Goal: Browse casually

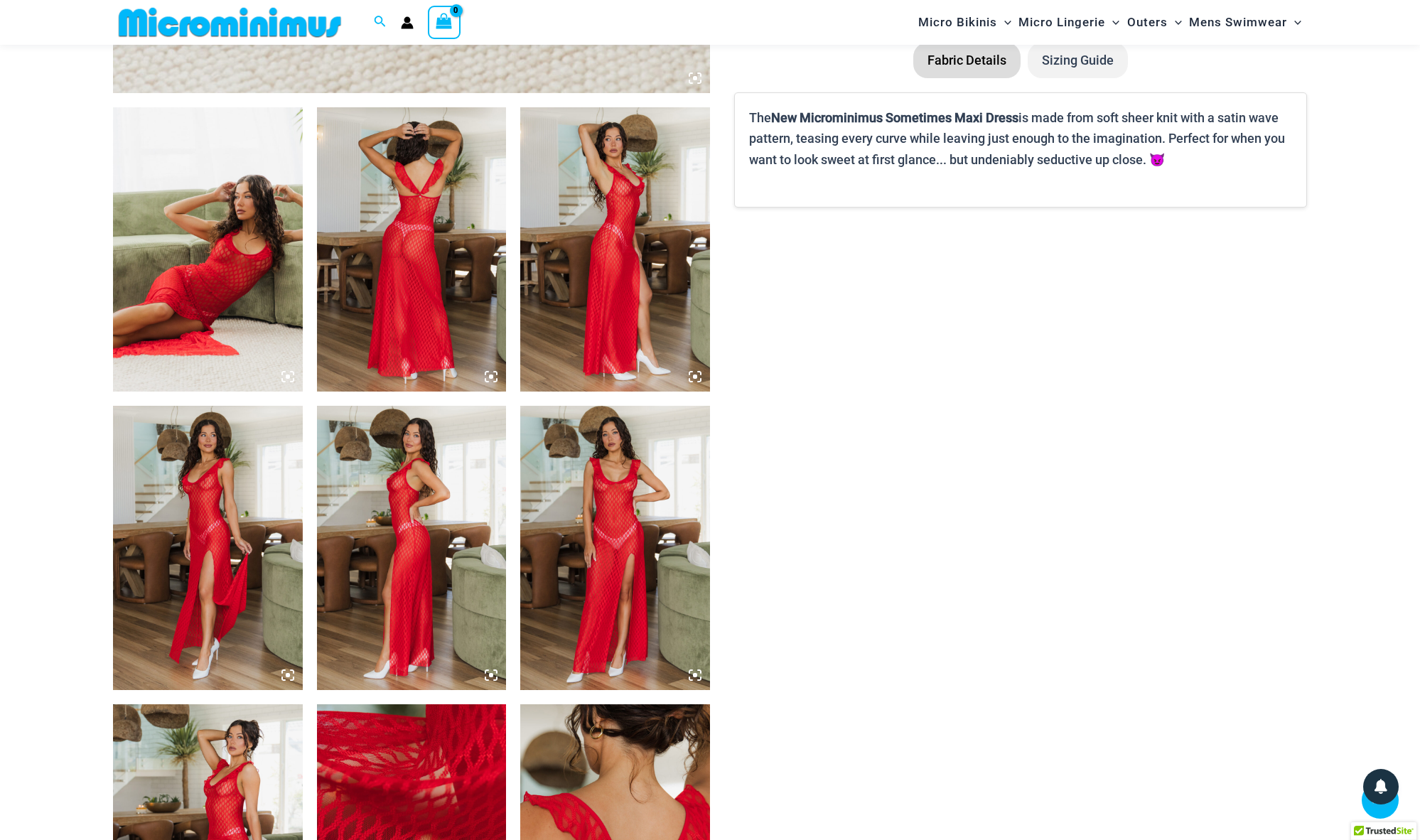
scroll to position [1005, 0]
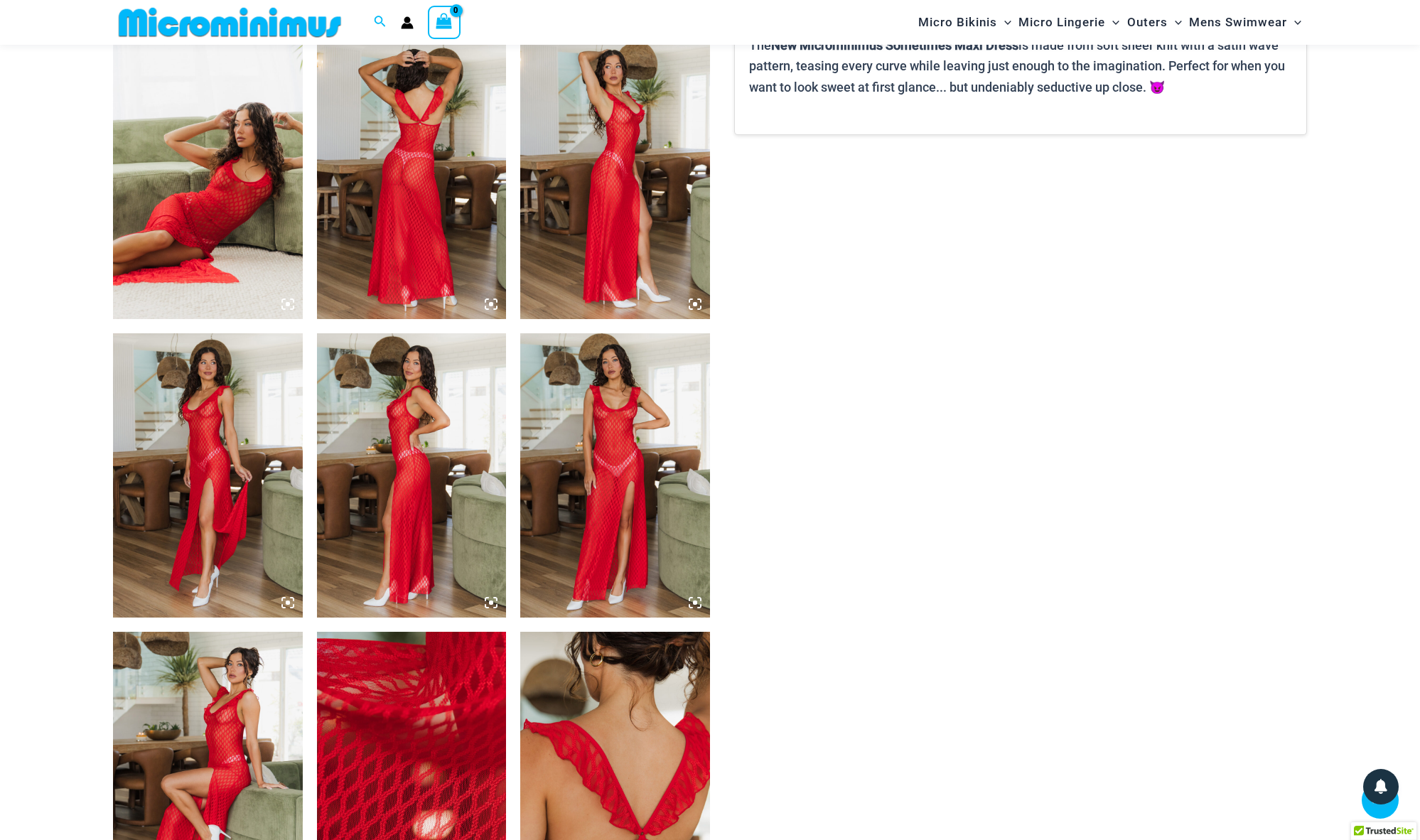
click at [208, 472] on img at bounding box center [207, 476] width 189 height 285
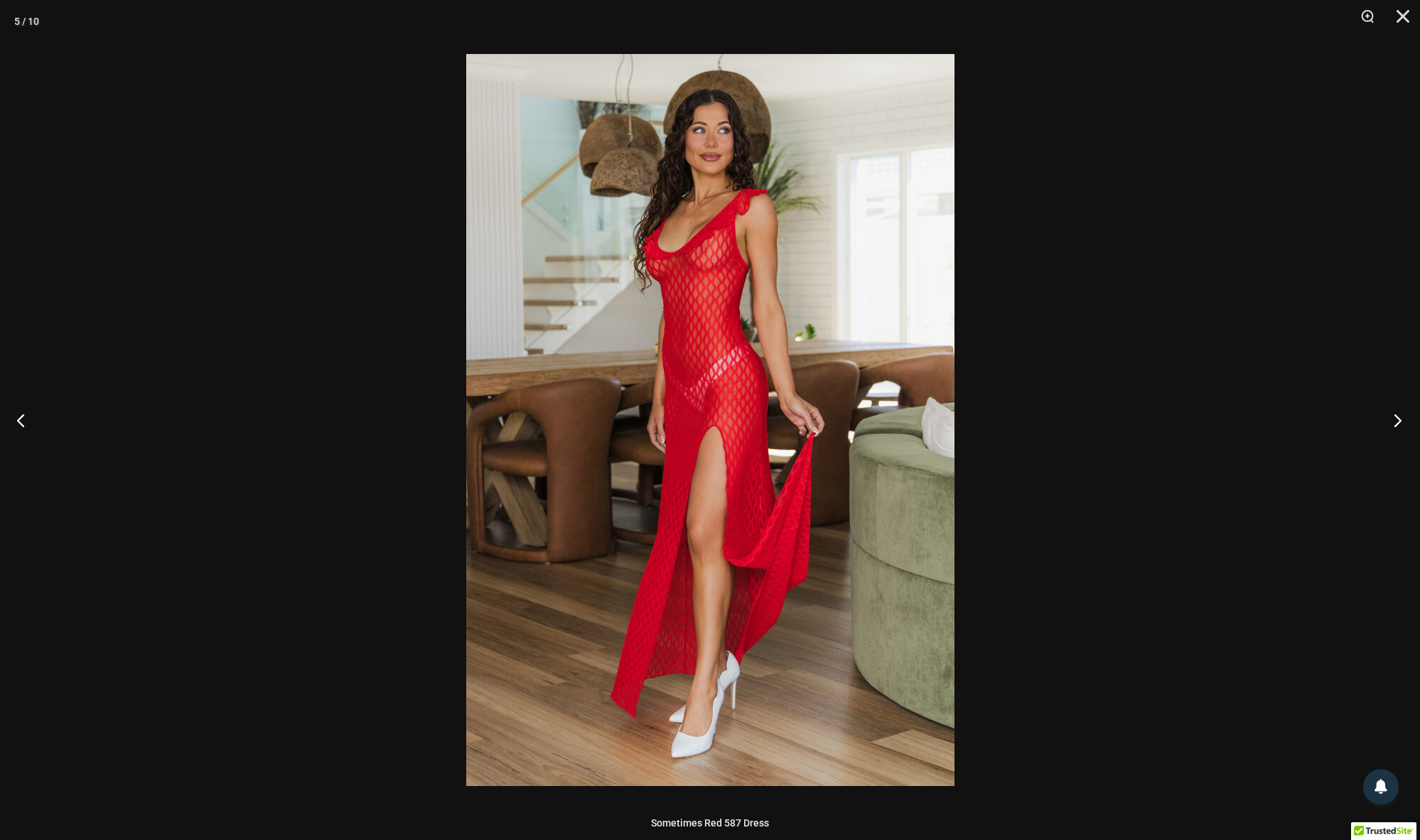
click at [1394, 422] on button "Next" at bounding box center [1394, 420] width 53 height 71
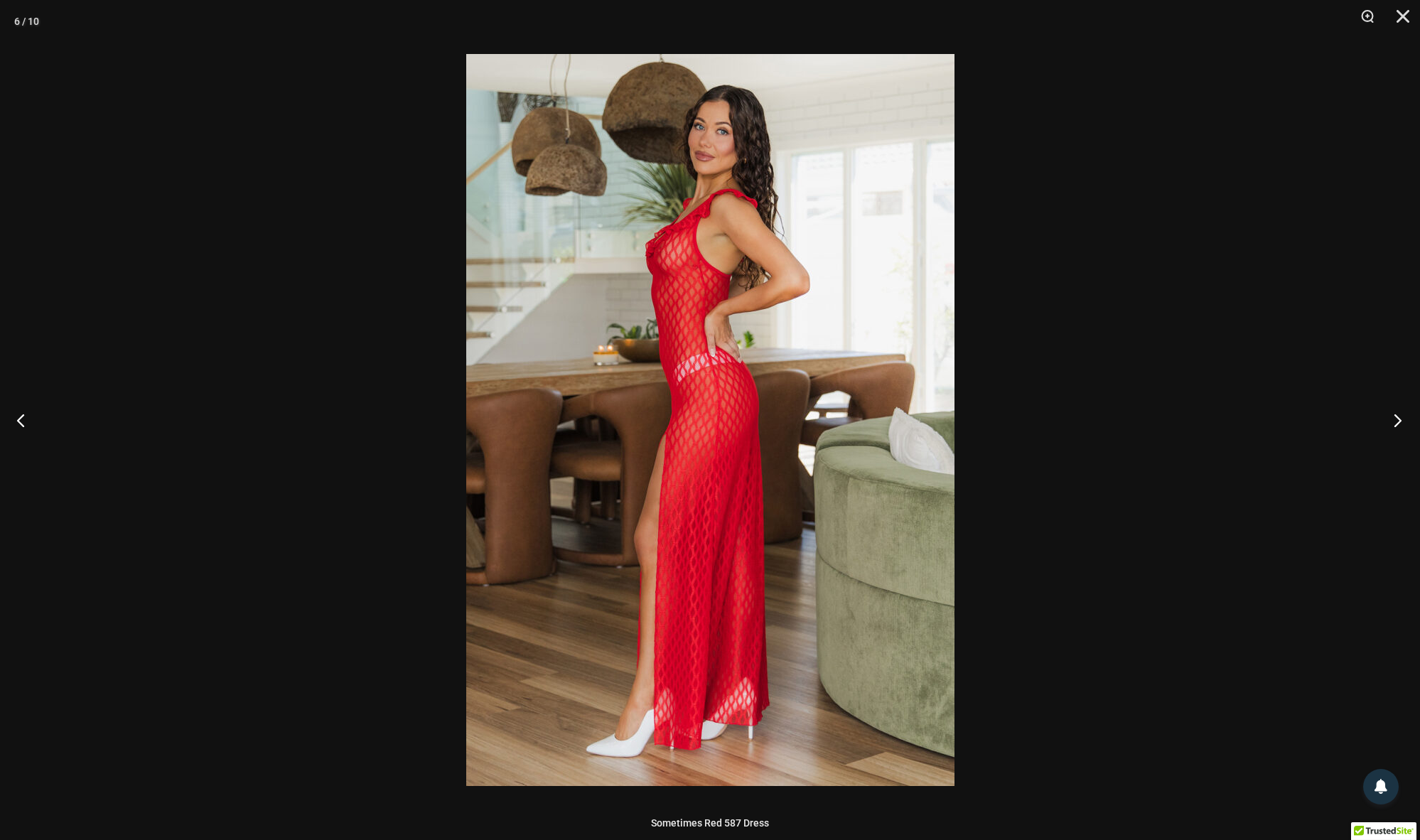
click at [1394, 422] on button "Next" at bounding box center [1394, 420] width 53 height 71
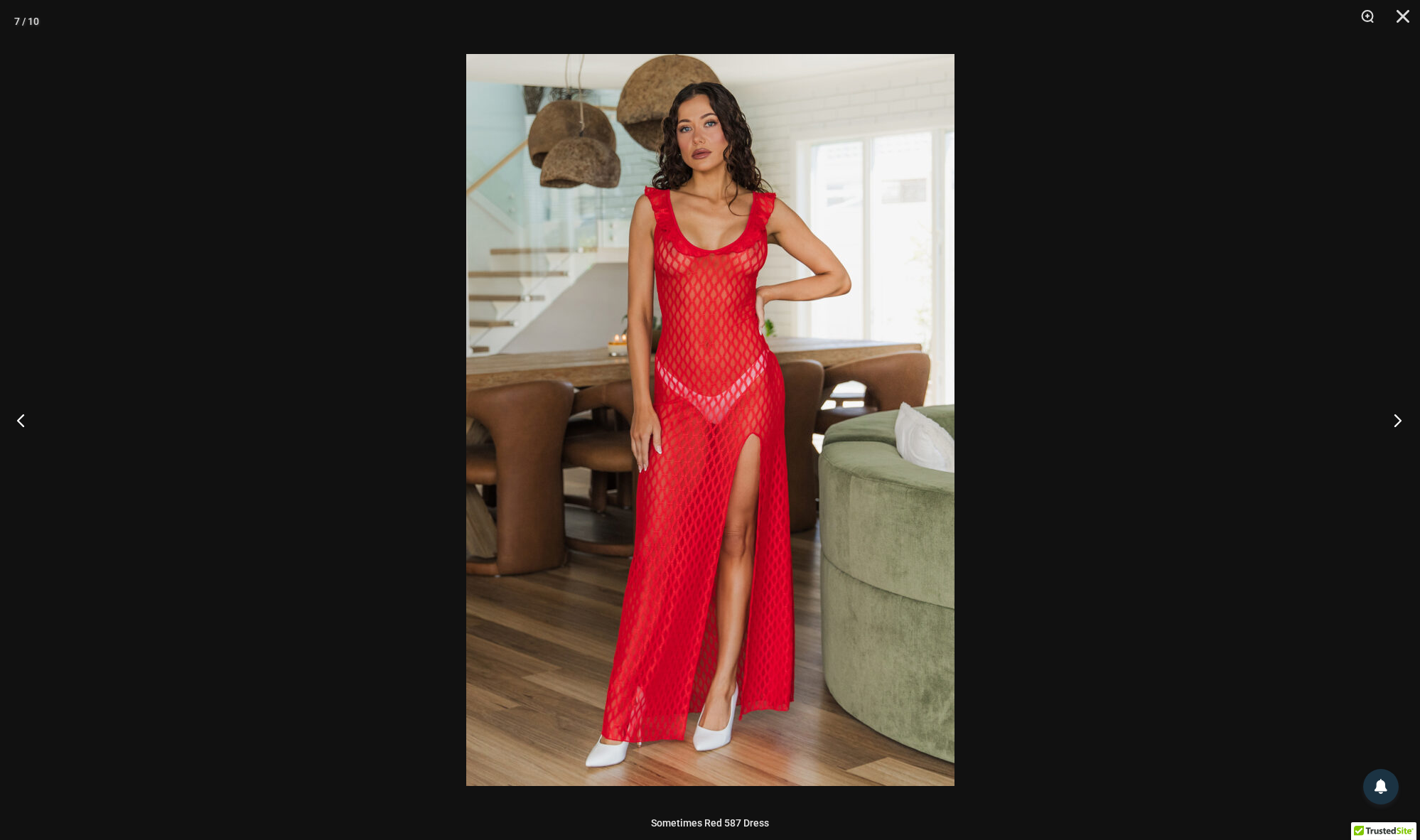
click at [1394, 422] on button "Next" at bounding box center [1394, 420] width 53 height 71
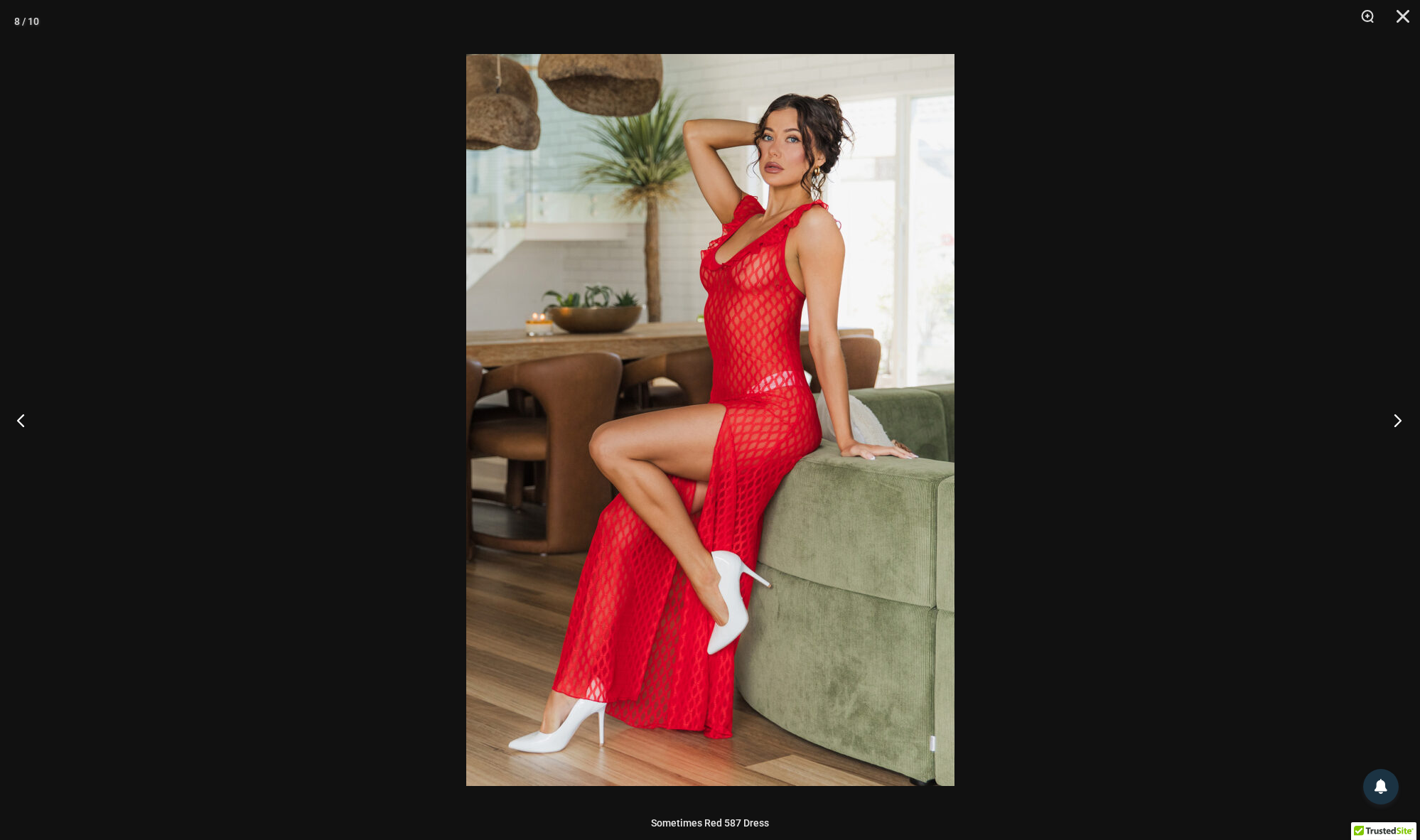
click at [1394, 422] on button "Next" at bounding box center [1394, 420] width 53 height 71
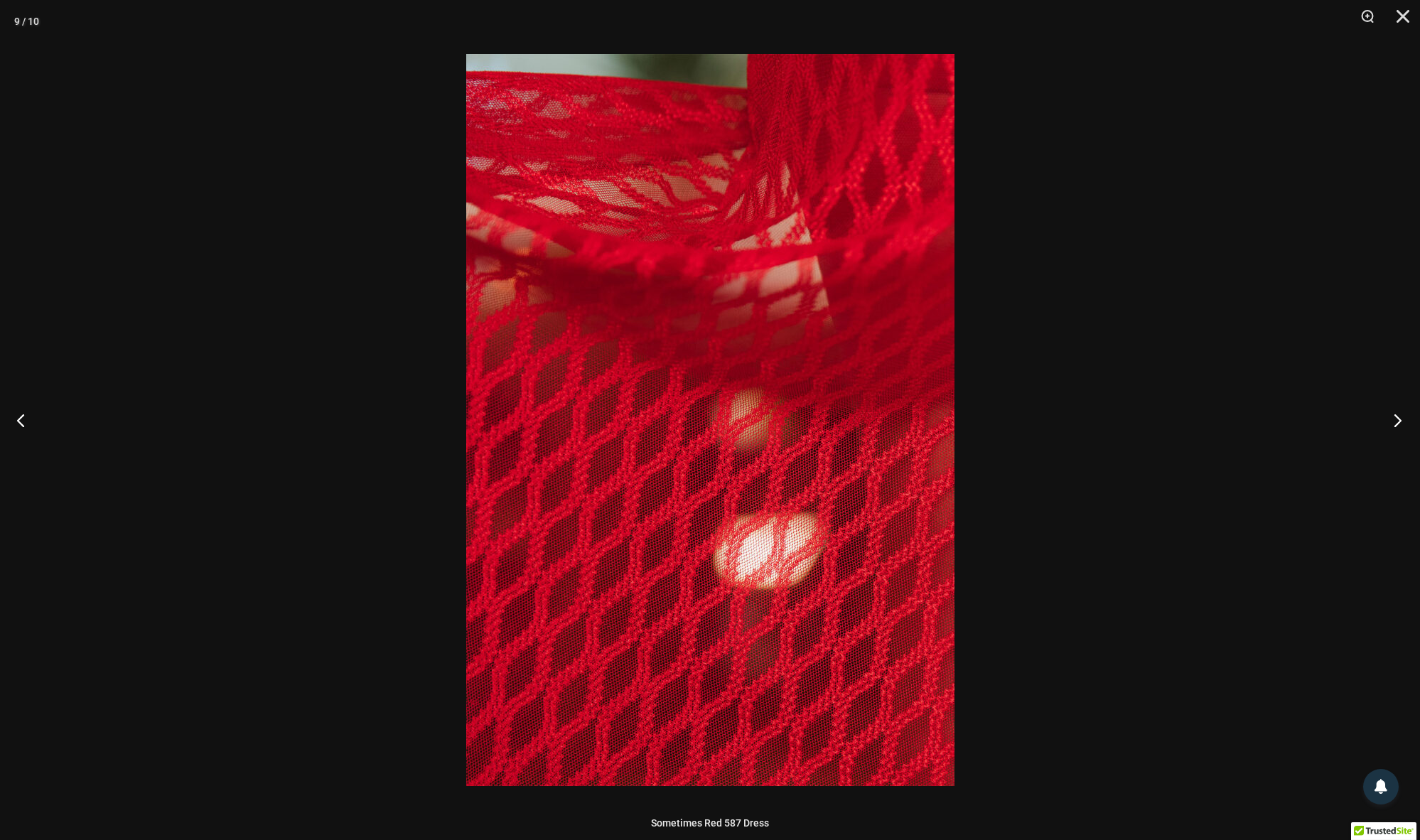
click at [1394, 422] on button "Next" at bounding box center [1394, 420] width 53 height 71
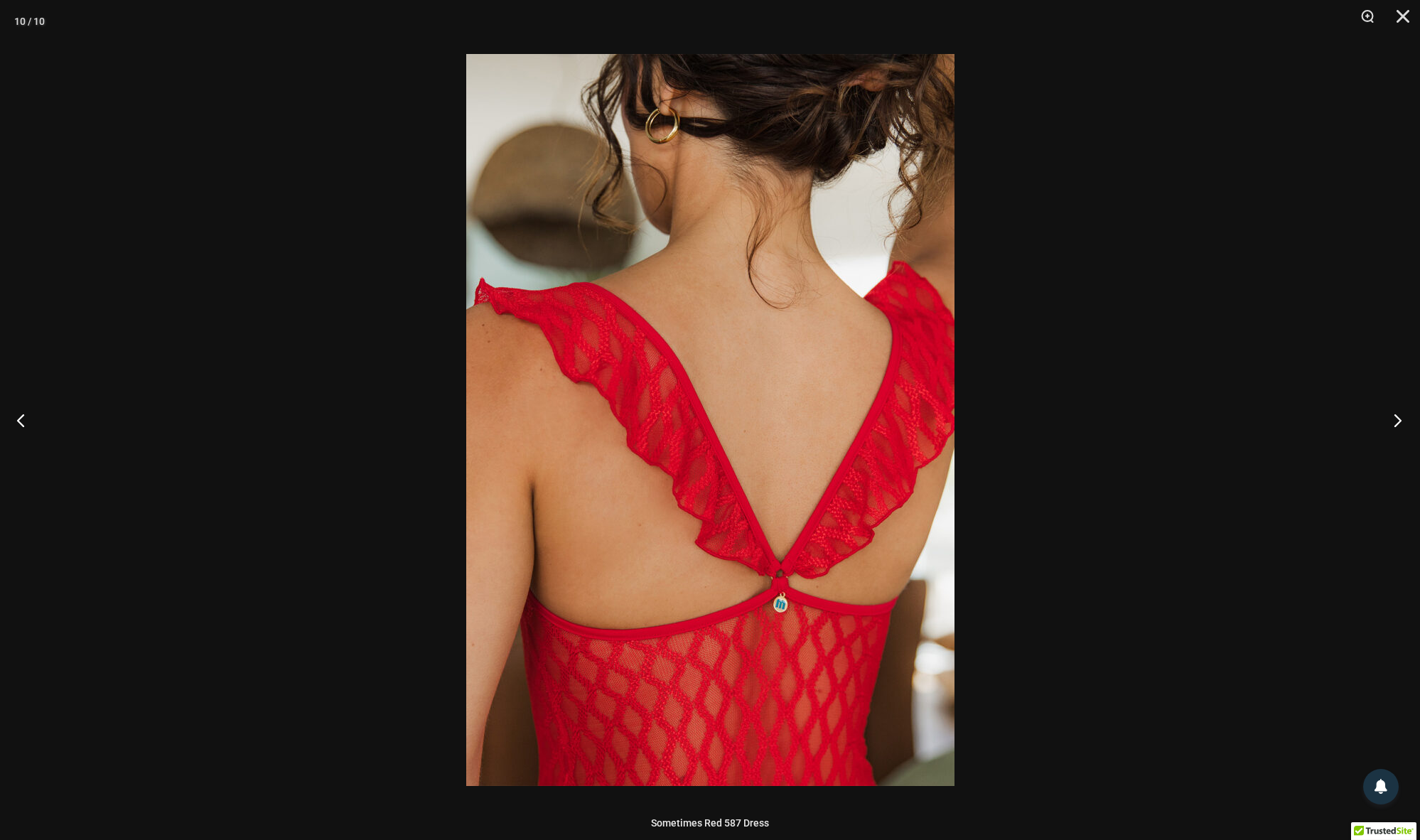
click at [1394, 422] on button "Next" at bounding box center [1394, 420] width 53 height 71
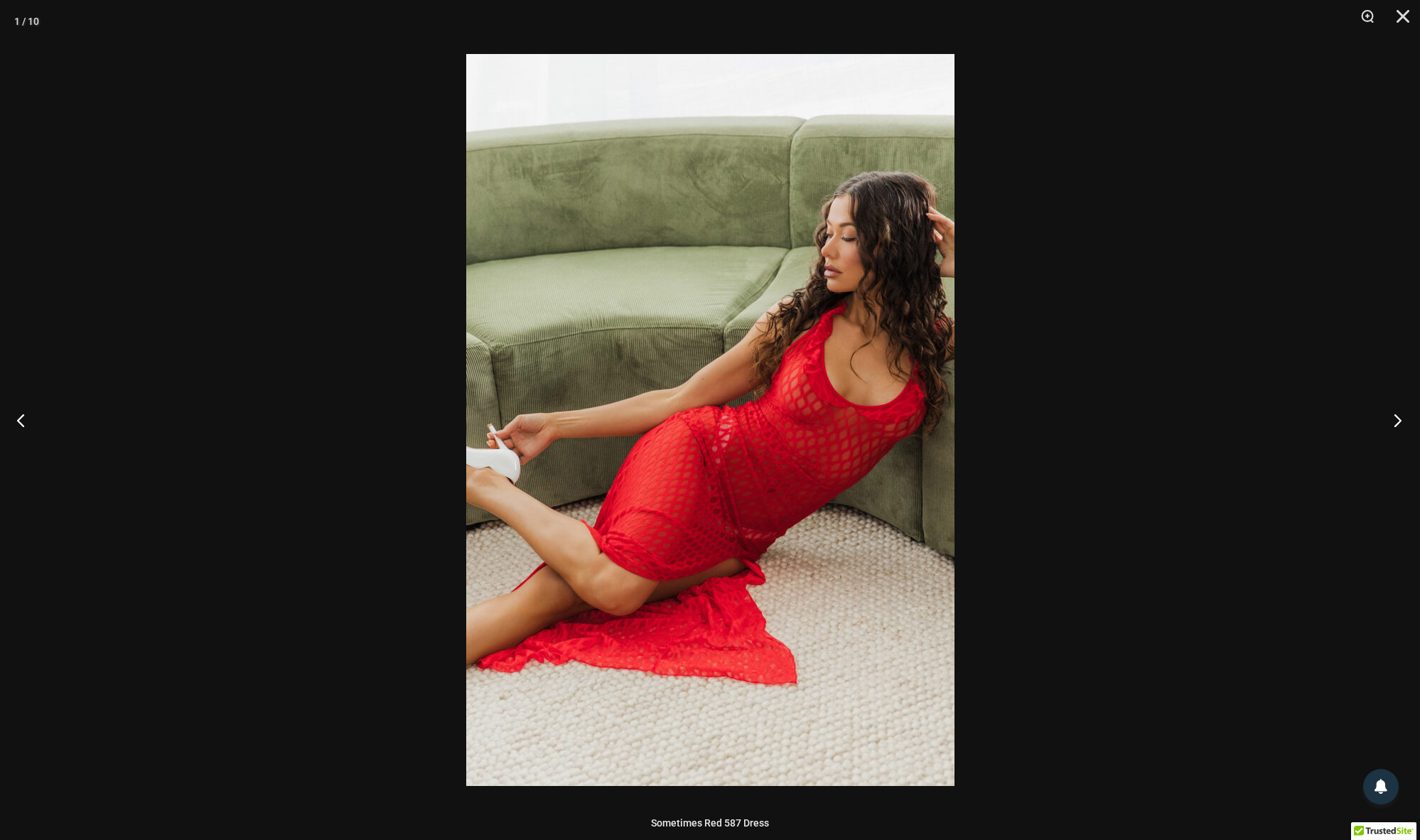
click at [1394, 422] on button "Next" at bounding box center [1394, 420] width 53 height 71
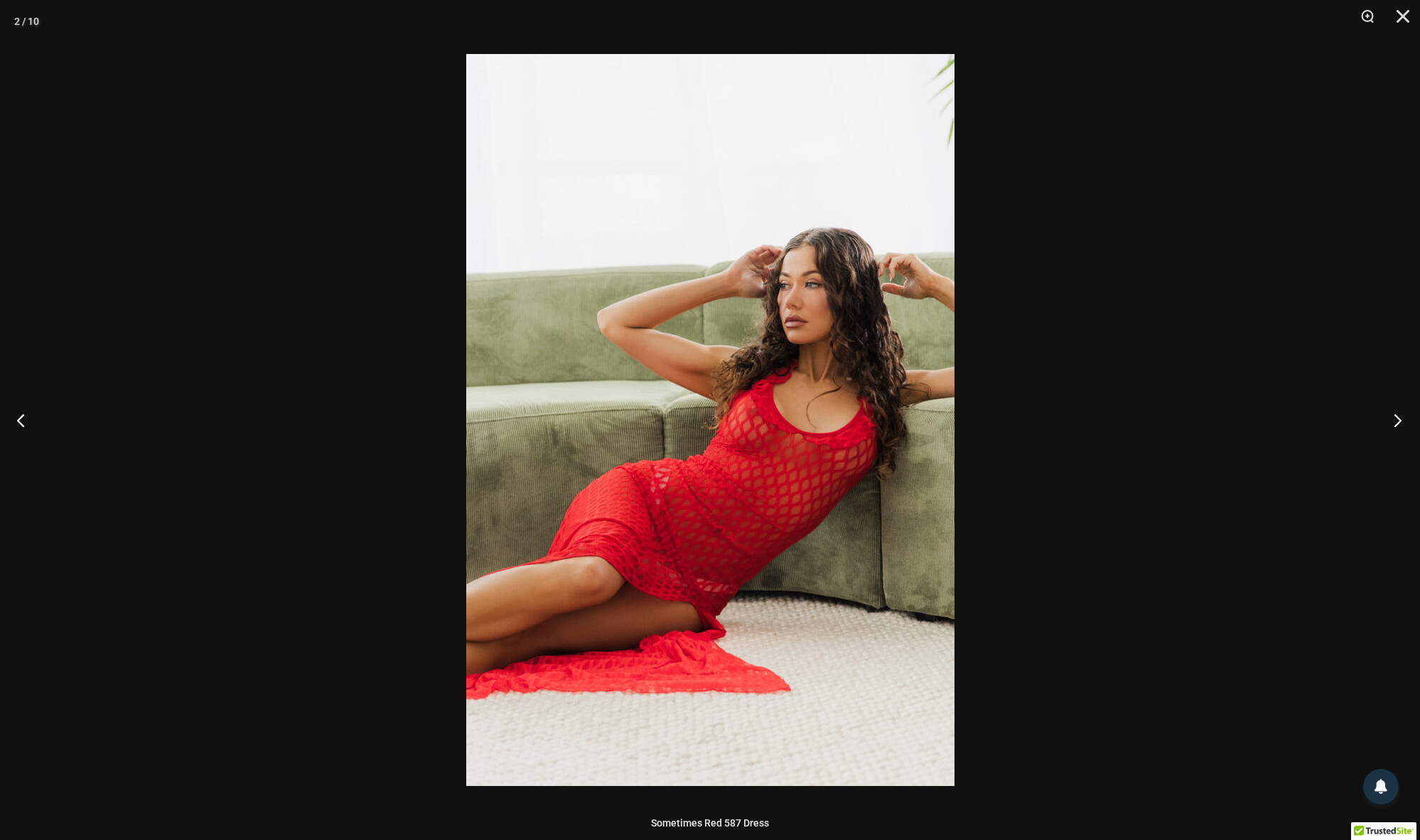
click at [1394, 422] on button "Next" at bounding box center [1394, 420] width 53 height 71
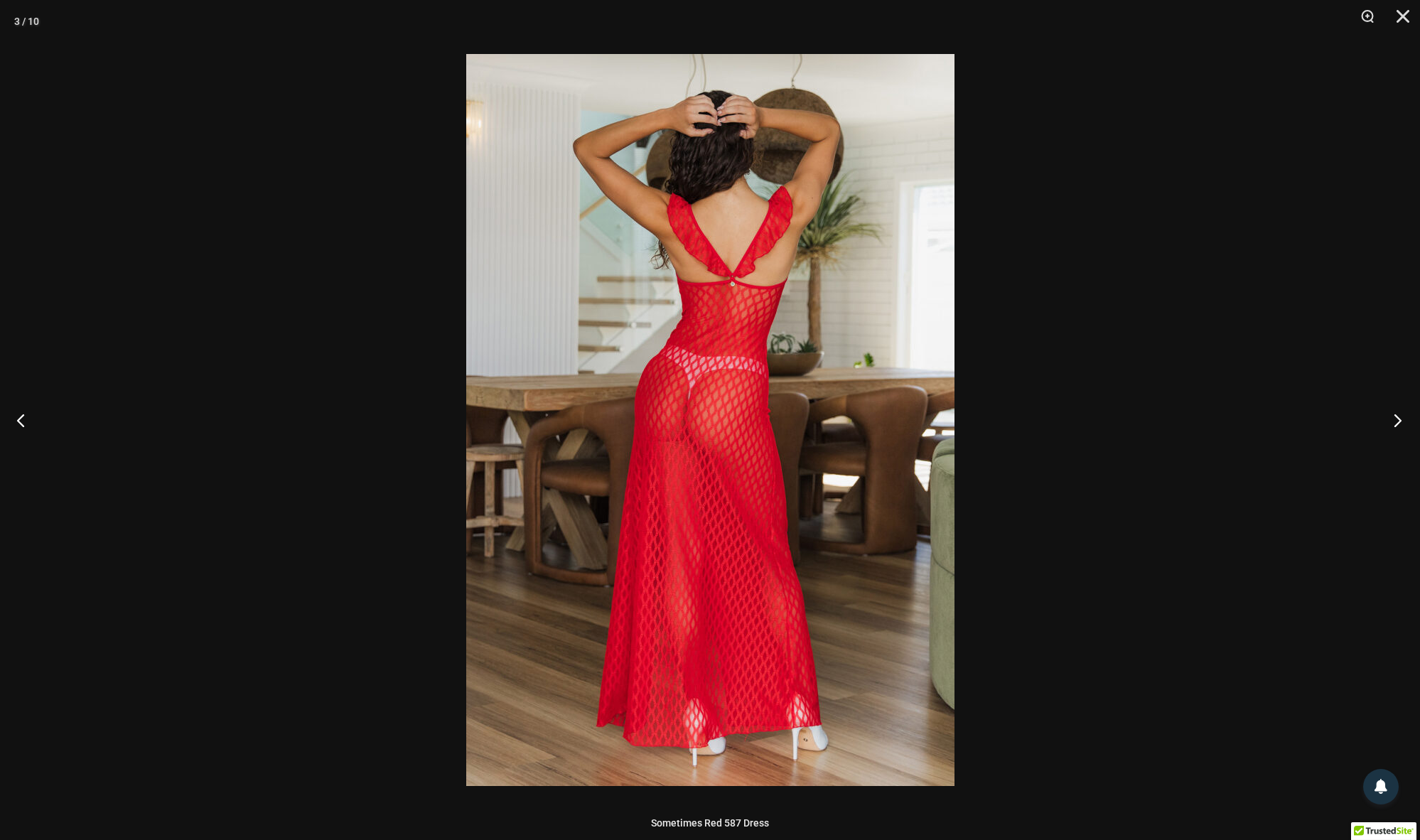
click at [1394, 422] on button "Next" at bounding box center [1394, 420] width 53 height 71
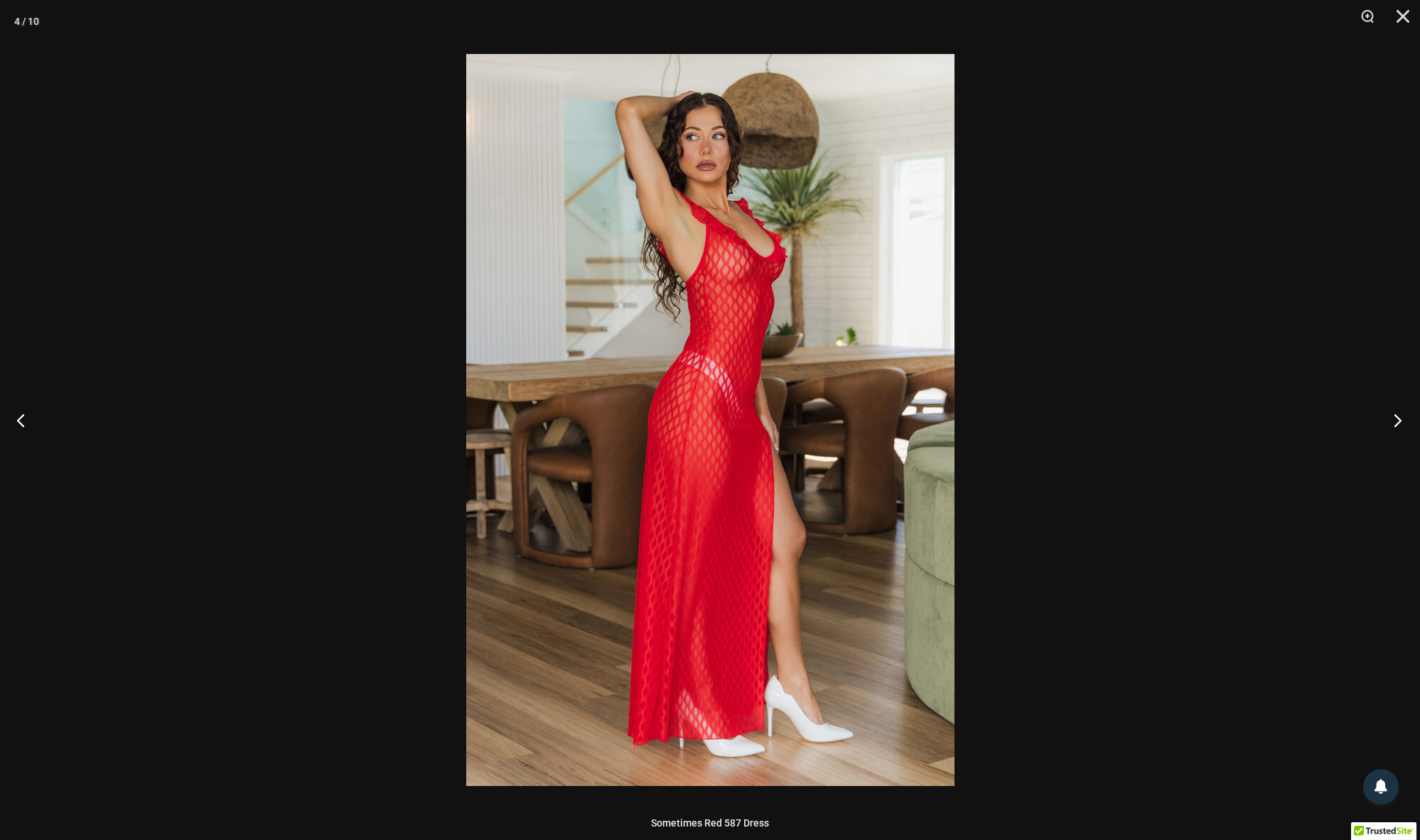
click at [1394, 422] on button "Next" at bounding box center [1394, 420] width 53 height 71
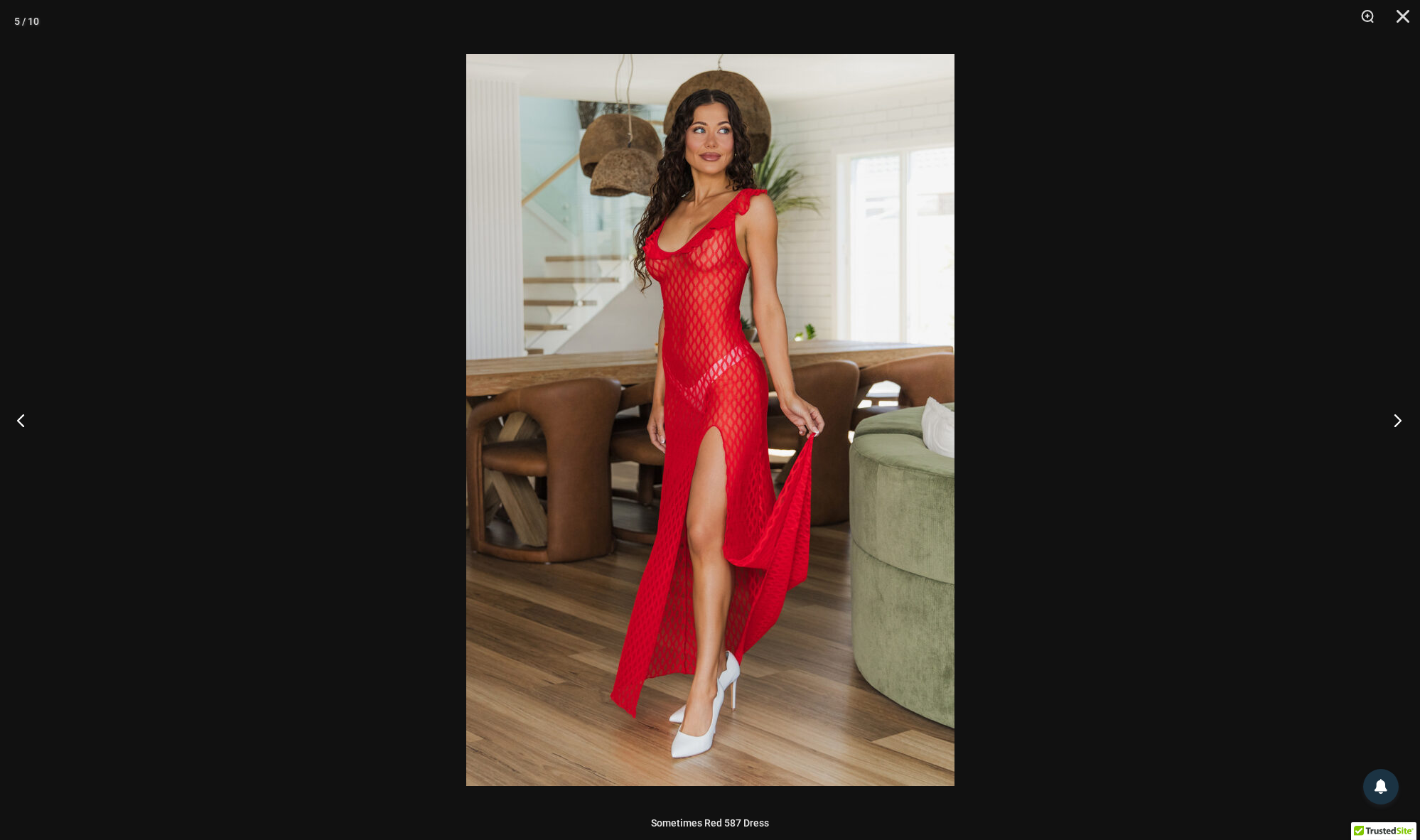
click at [1394, 422] on button "Next" at bounding box center [1394, 420] width 53 height 71
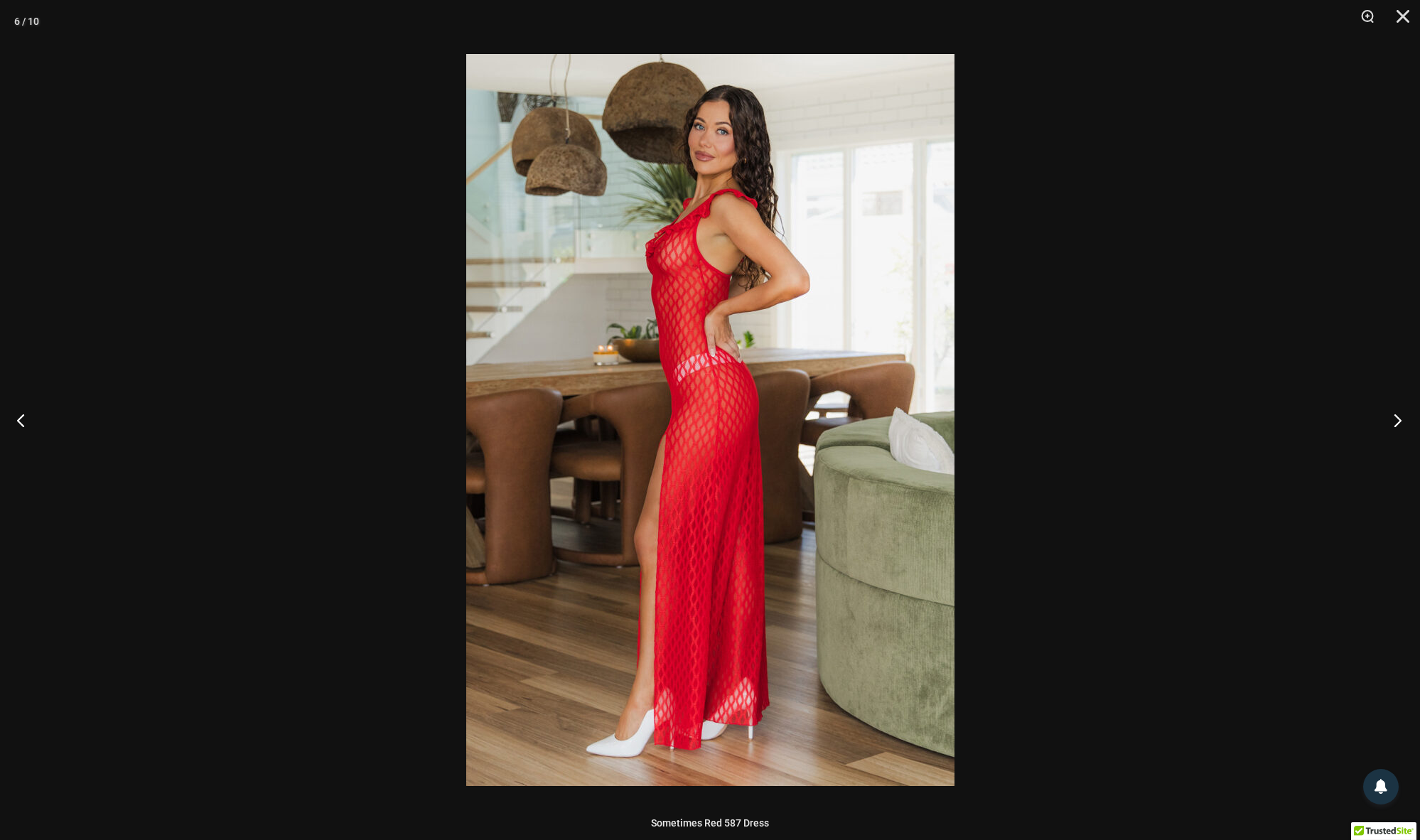
click at [1394, 422] on button "Next" at bounding box center [1394, 420] width 53 height 71
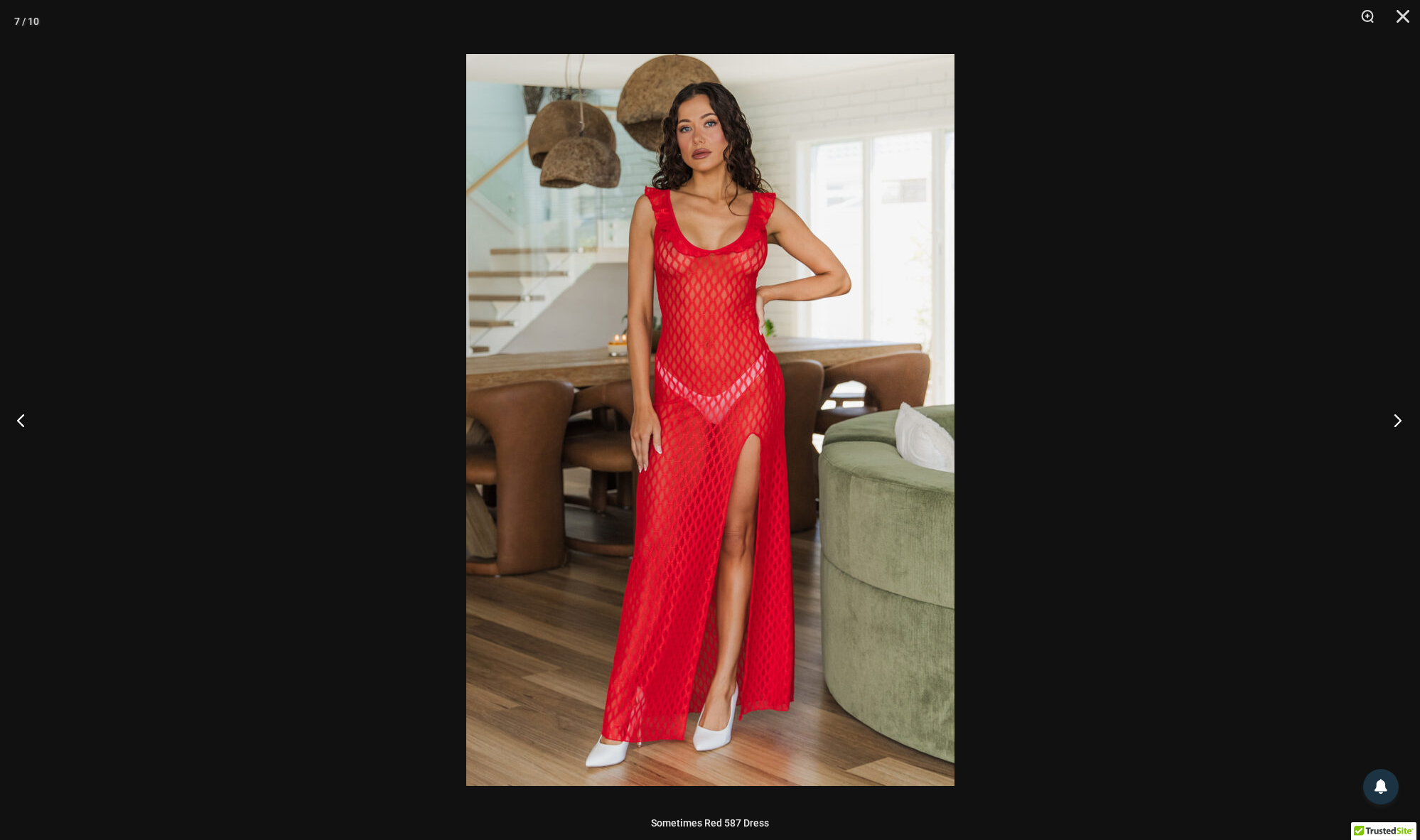
click at [1394, 422] on button "Next" at bounding box center [1394, 420] width 53 height 71
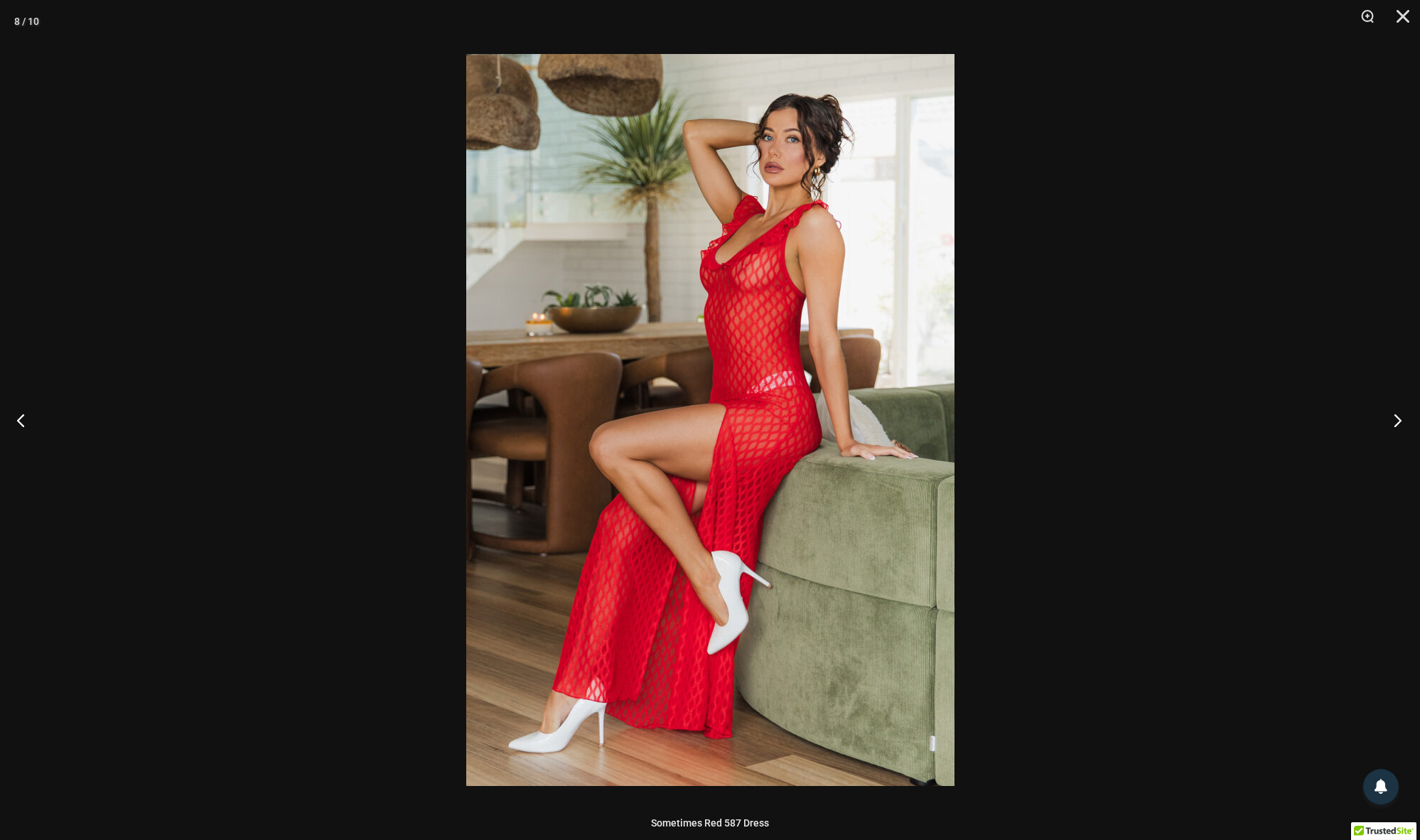
click at [1394, 422] on button "Next" at bounding box center [1394, 420] width 53 height 71
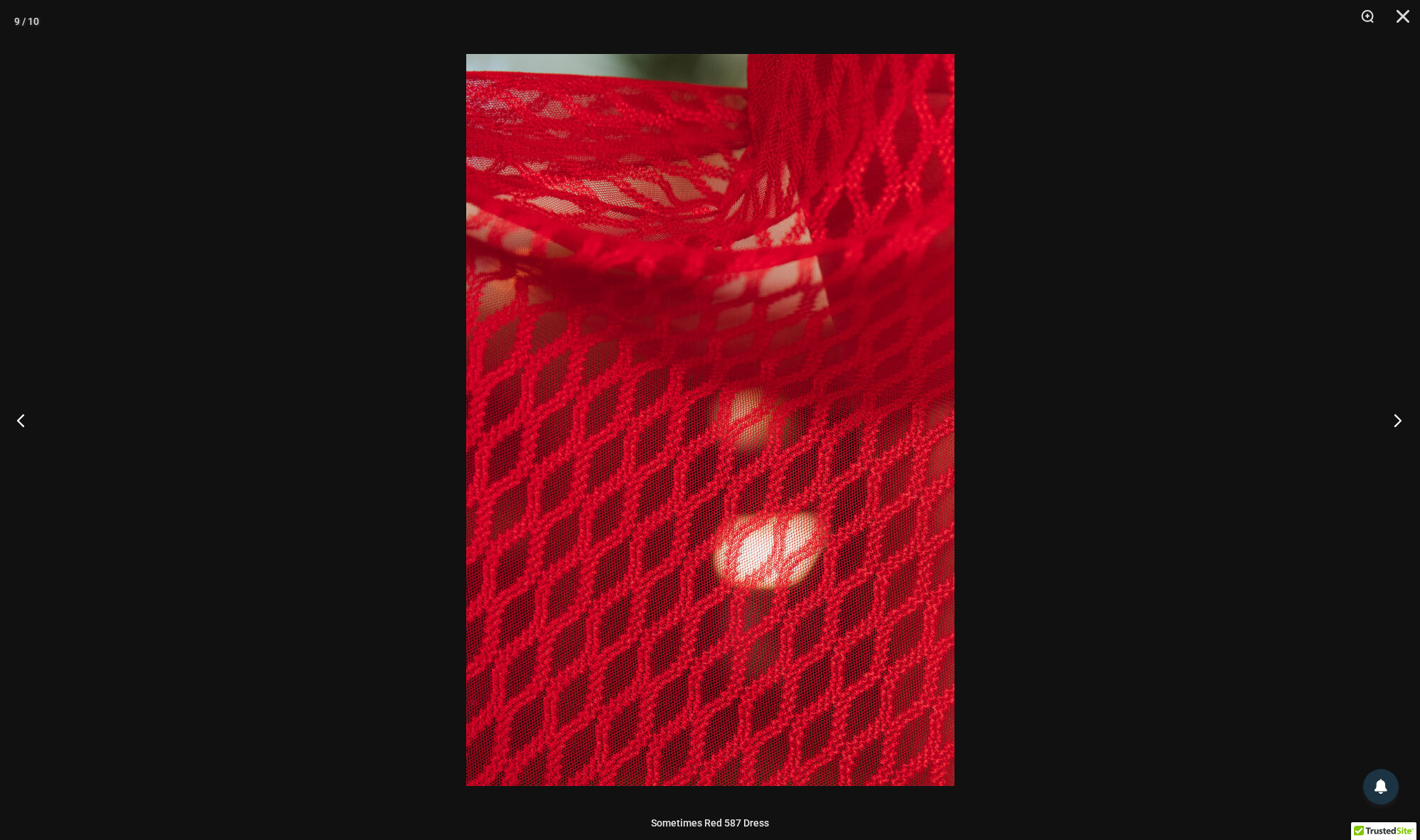
click at [1394, 422] on button "Next" at bounding box center [1394, 420] width 53 height 71
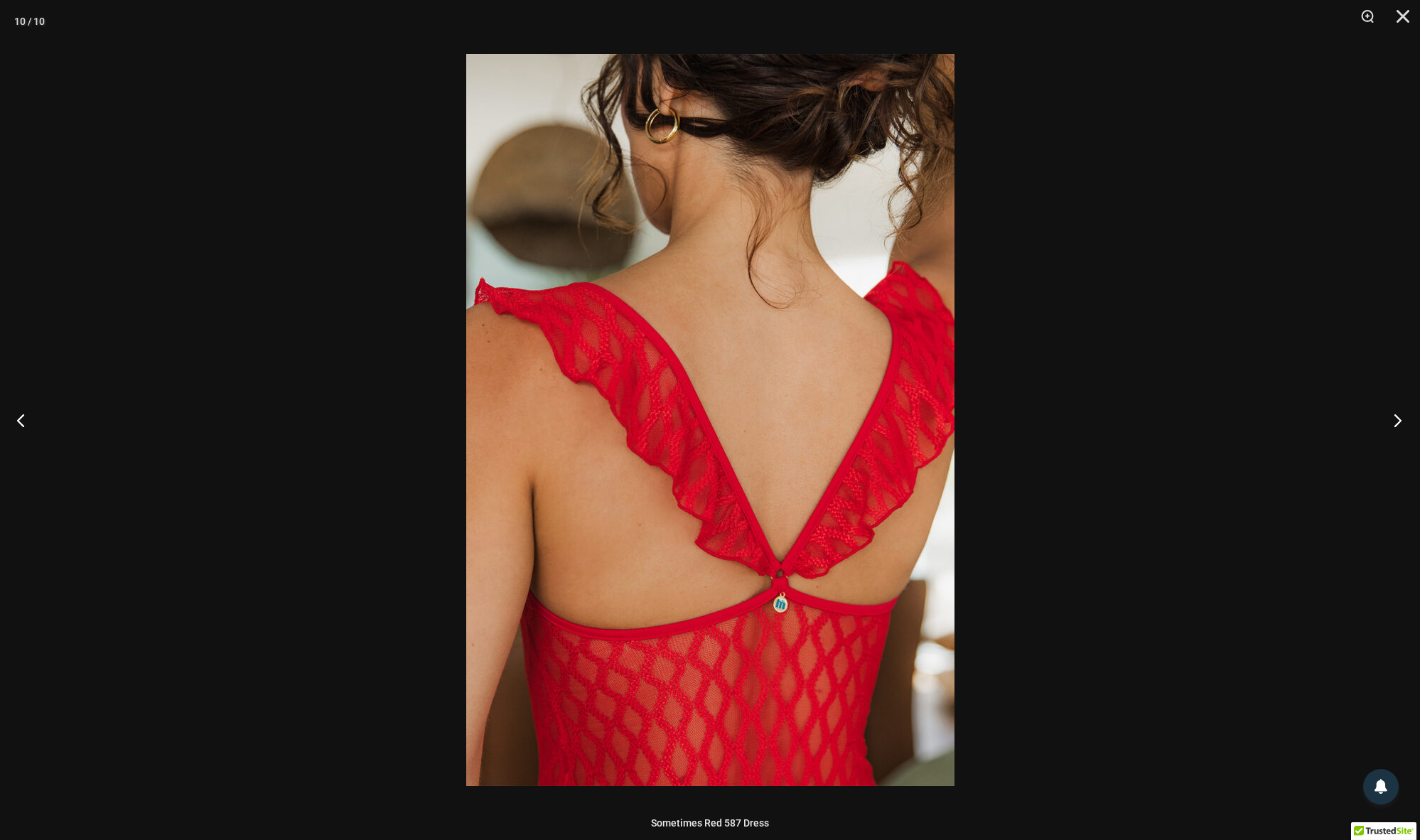
click at [1394, 422] on button "Next" at bounding box center [1394, 420] width 53 height 71
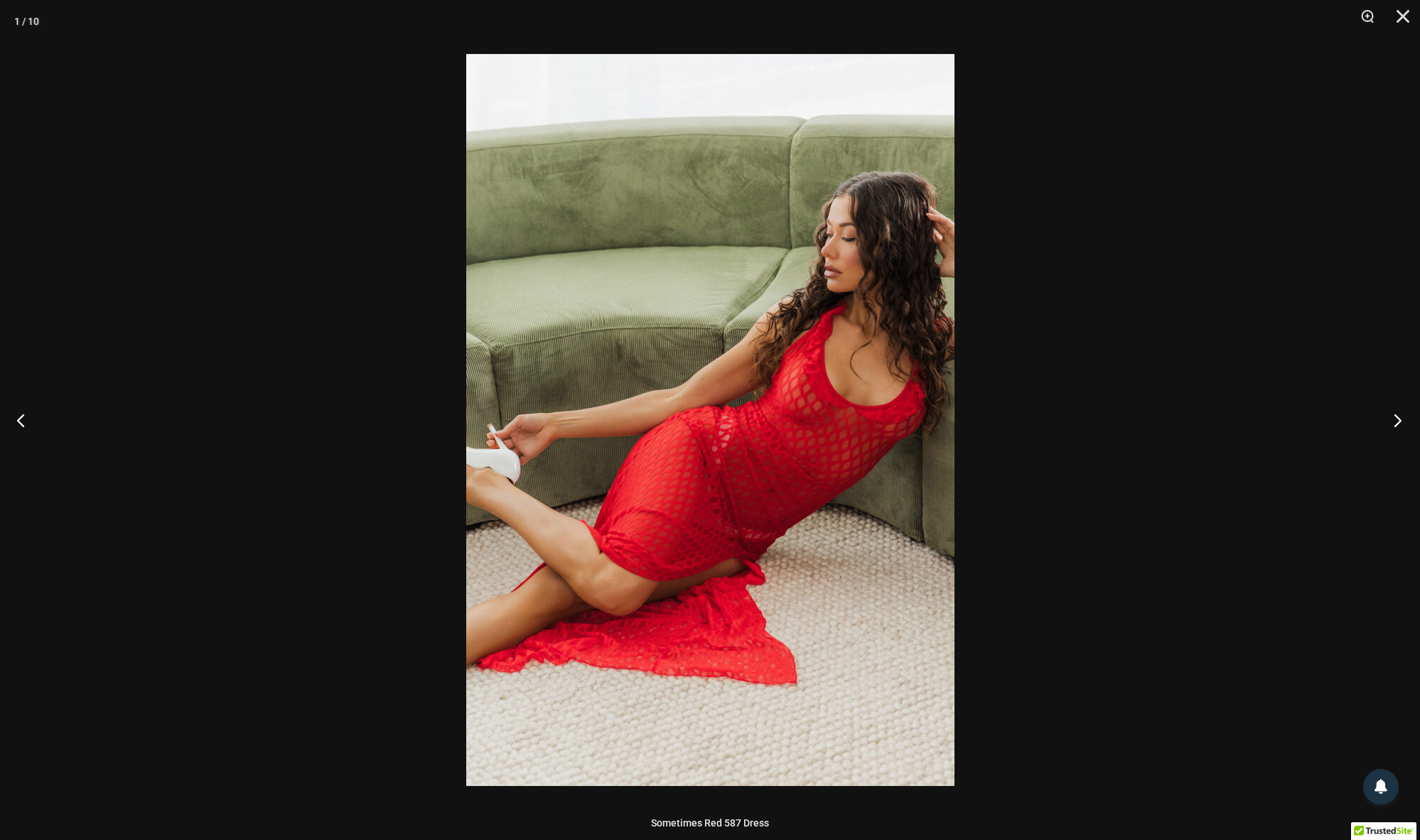
click at [1394, 422] on button "Next" at bounding box center [1394, 420] width 53 height 71
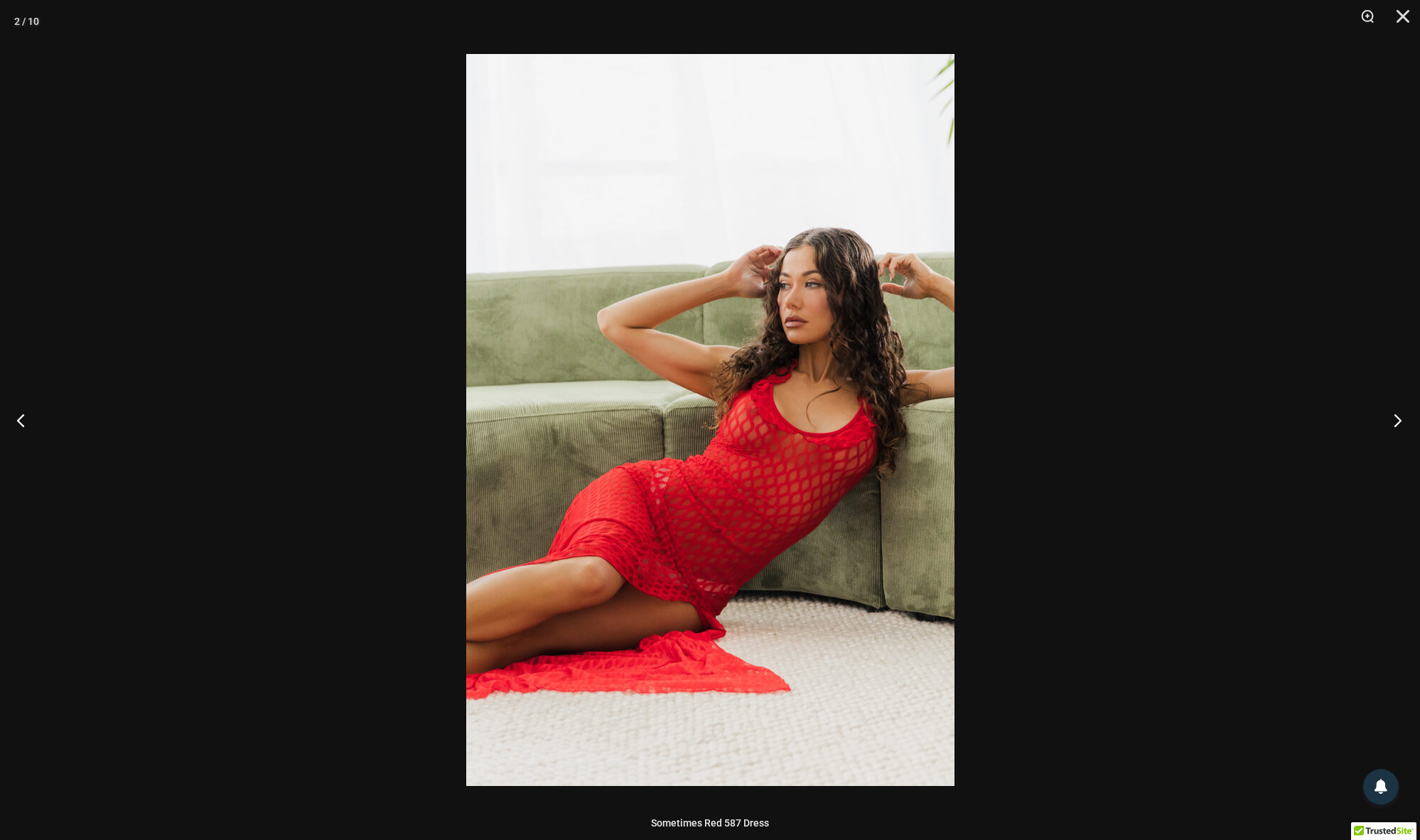
click at [1394, 422] on button "Next" at bounding box center [1394, 420] width 53 height 71
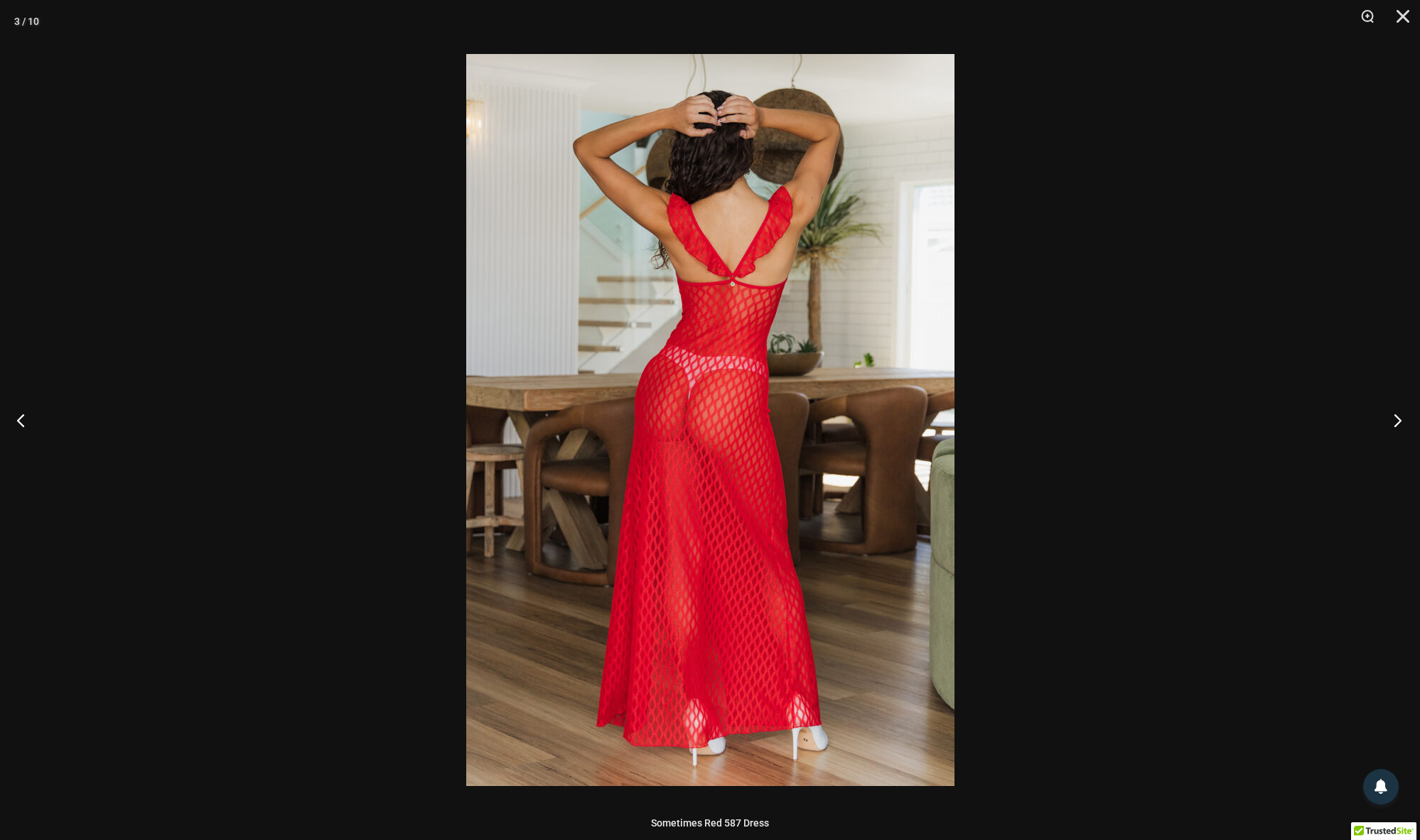
click at [1394, 422] on button "Next" at bounding box center [1394, 420] width 53 height 71
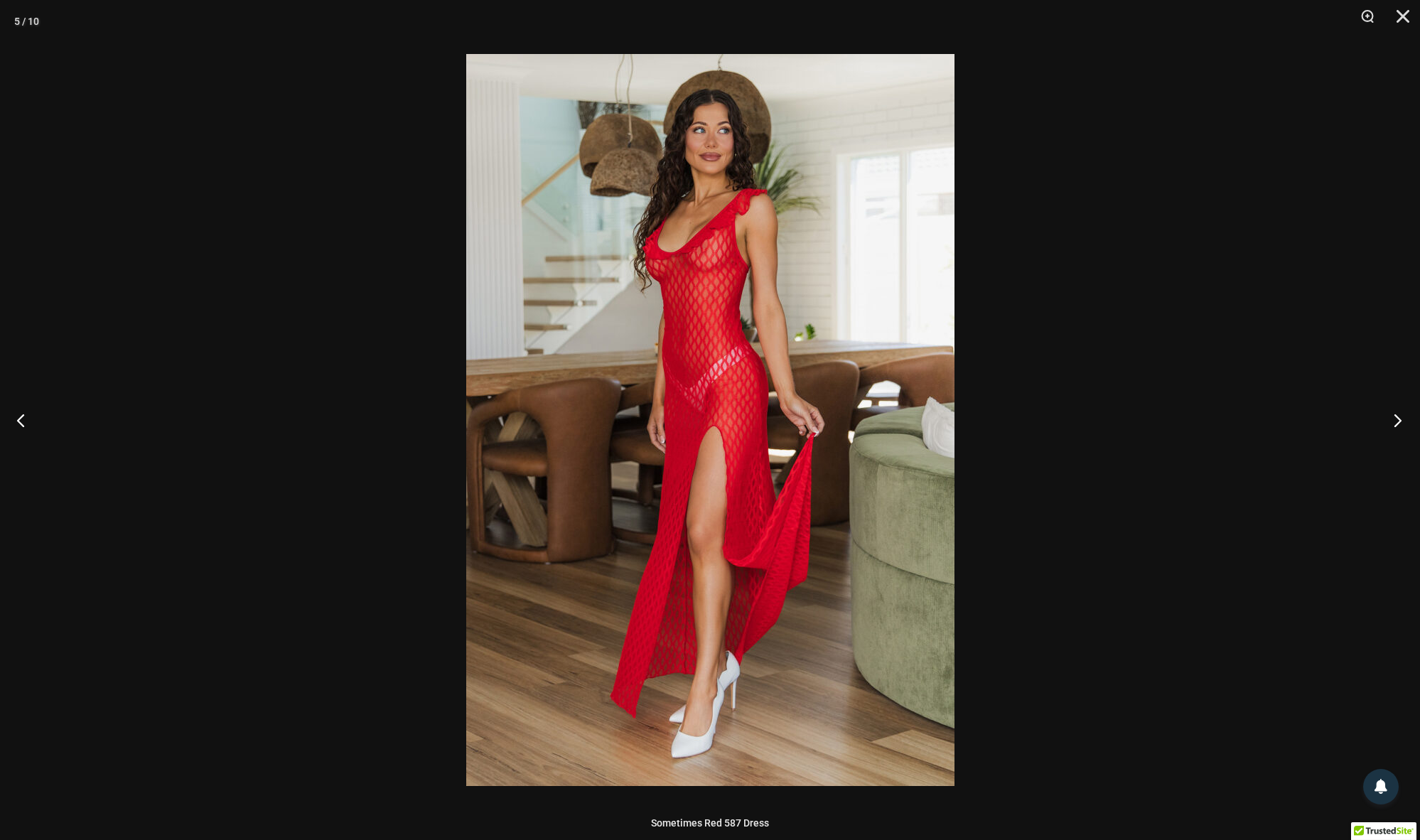
click at [1394, 422] on button "Next" at bounding box center [1394, 420] width 53 height 71
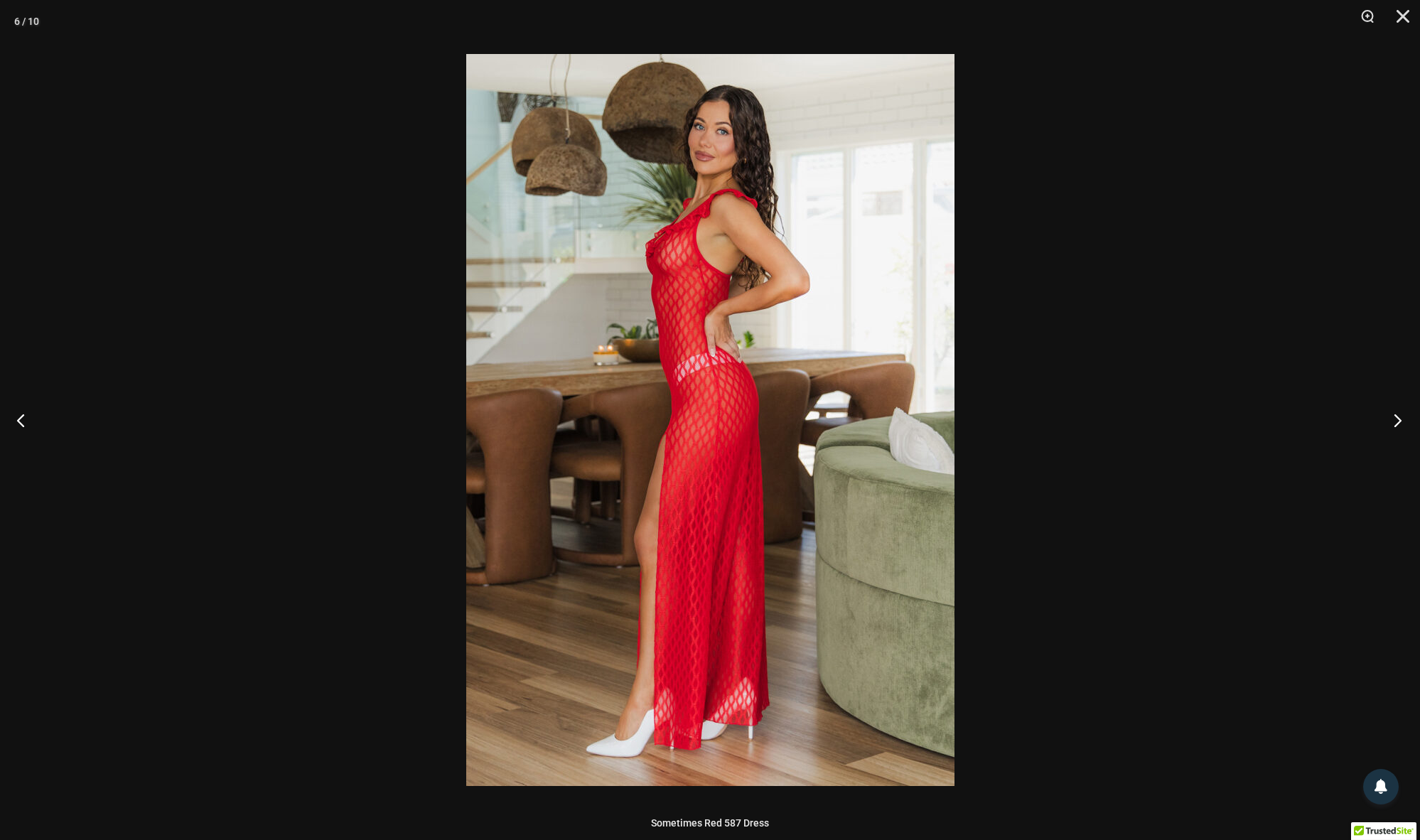
click at [1394, 422] on button "Next" at bounding box center [1394, 420] width 53 height 71
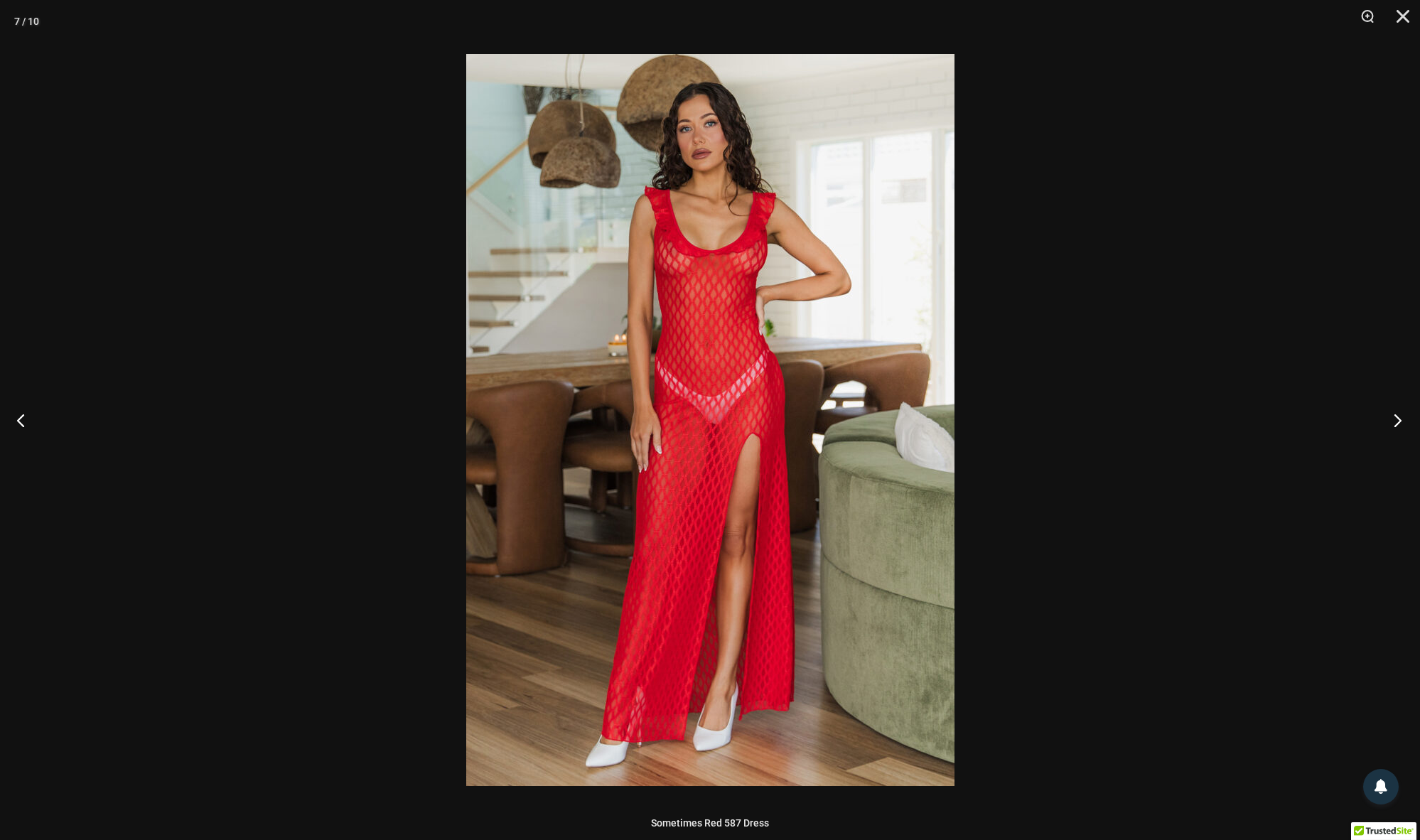
click at [1394, 422] on button "Next" at bounding box center [1394, 420] width 53 height 71
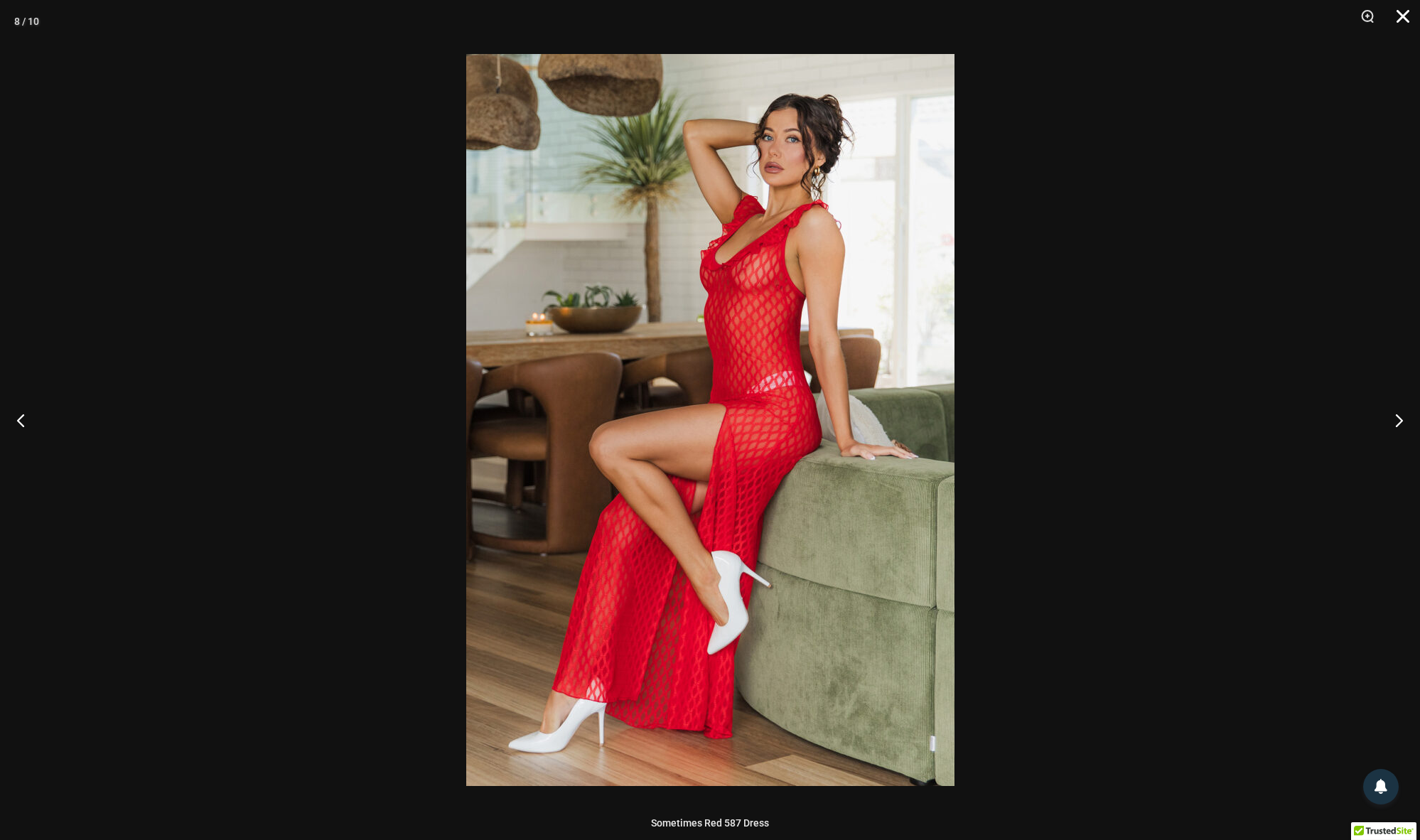
click at [1406, 18] on button "Close" at bounding box center [1398, 21] width 35 height 42
